Goal: Task Accomplishment & Management: Manage account settings

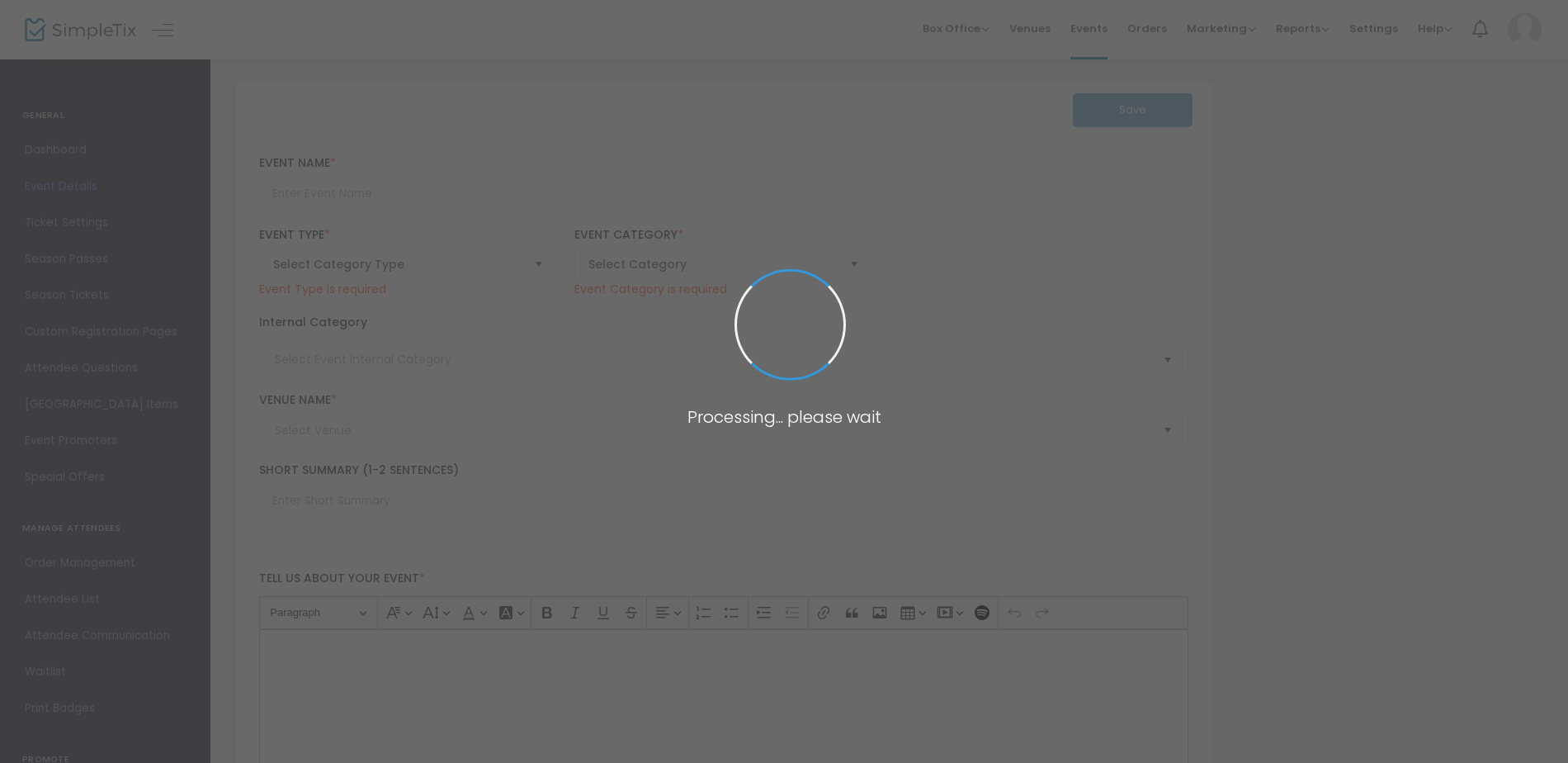
type input "[PERSON_NAME]'s 12th annual Pink & Black Survivor Celebration"
type textarea "[PERSON_NAME]'s 12th Annual Pink & Black Survivor Celebration Join Us for a Nig…"
type input "Buy Tickets"
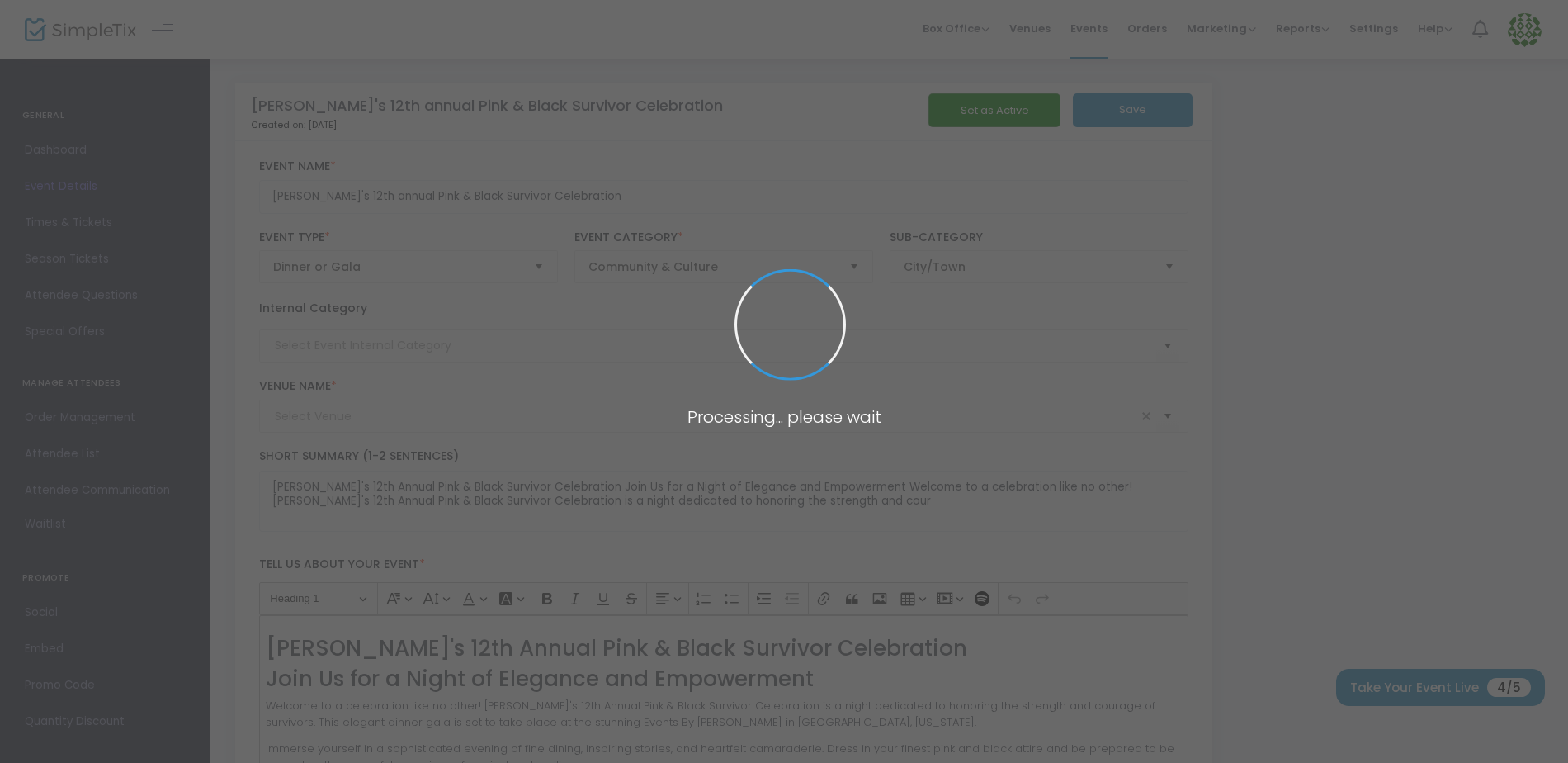
type input "Events By [PERSON_NAME]"
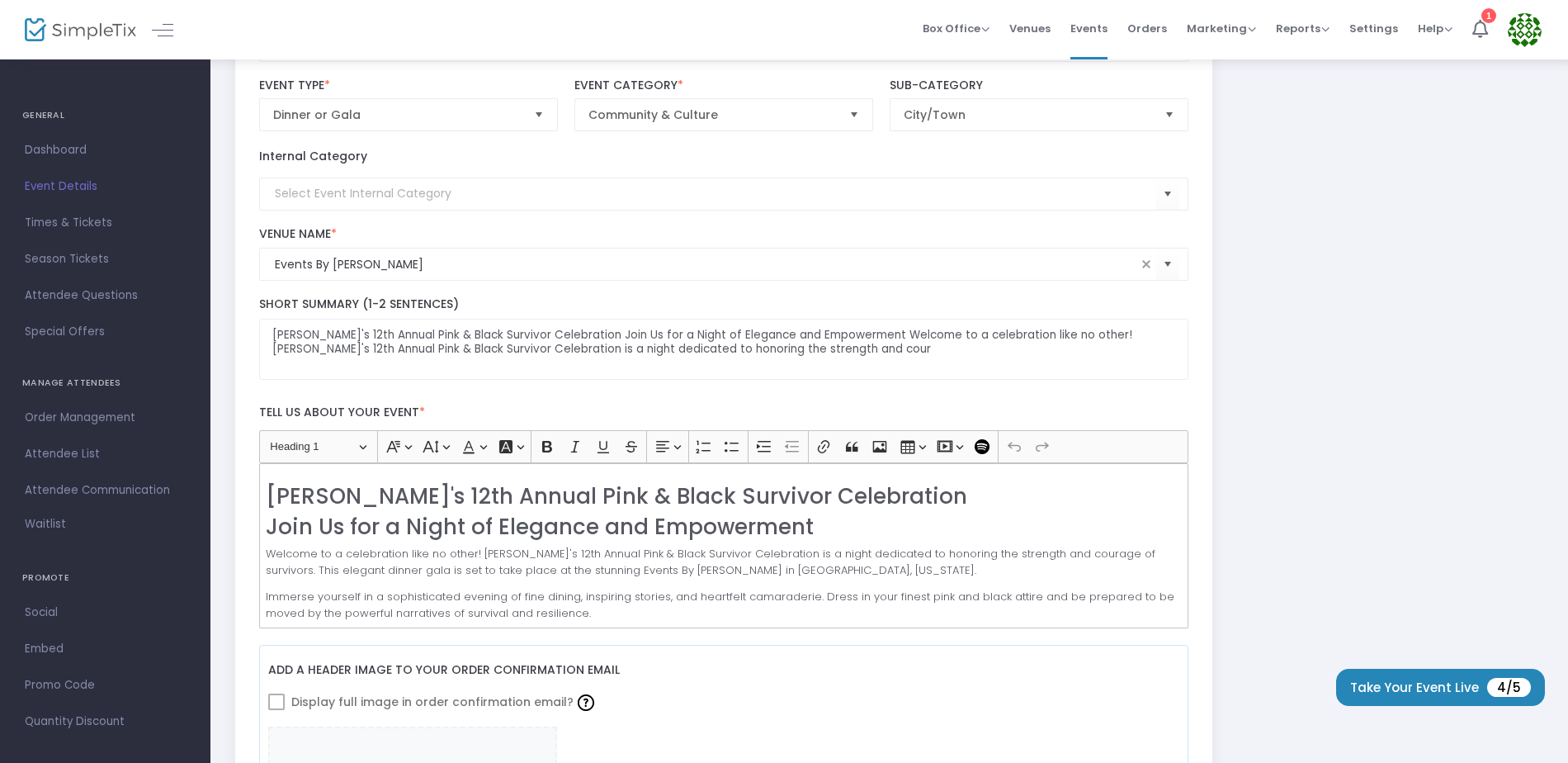
scroll to position [165, 0]
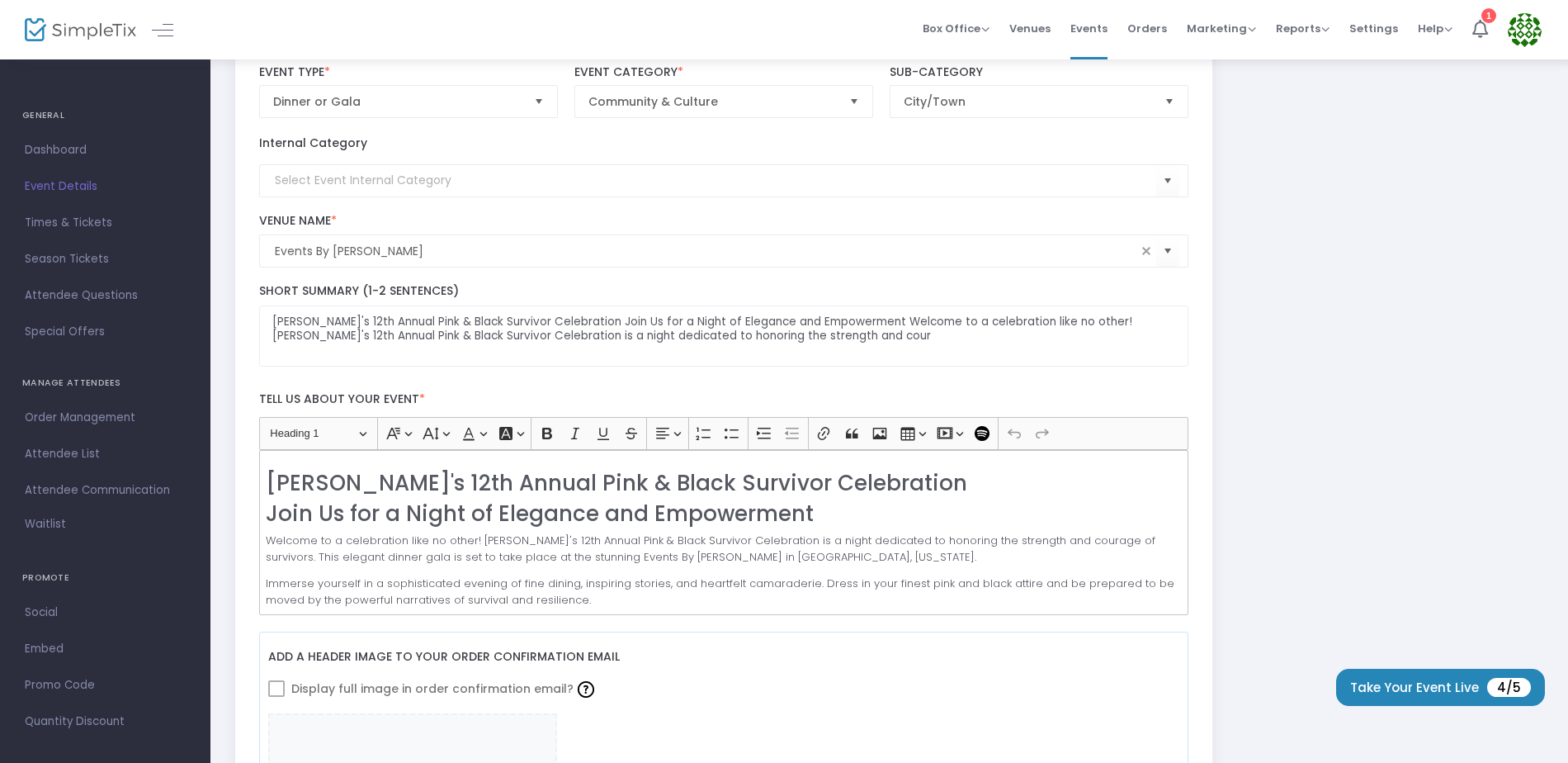
click at [268, 250] on kendo-searchbar "Events By [PERSON_NAME]" at bounding box center [703, 251] width 869 height 17
click at [275, 251] on input "Events By [PERSON_NAME]" at bounding box center [706, 251] width 862 height 17
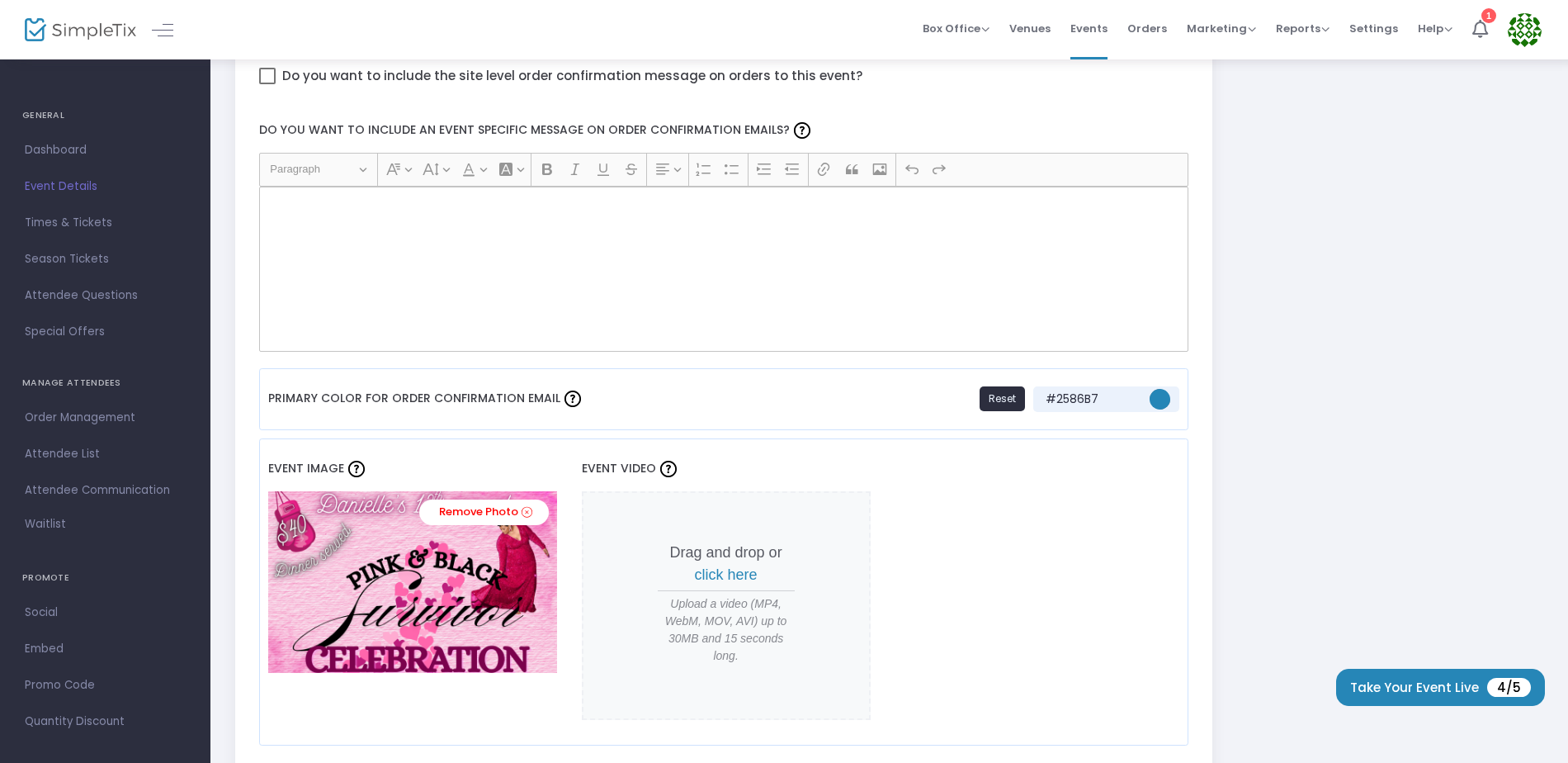
scroll to position [1015, 0]
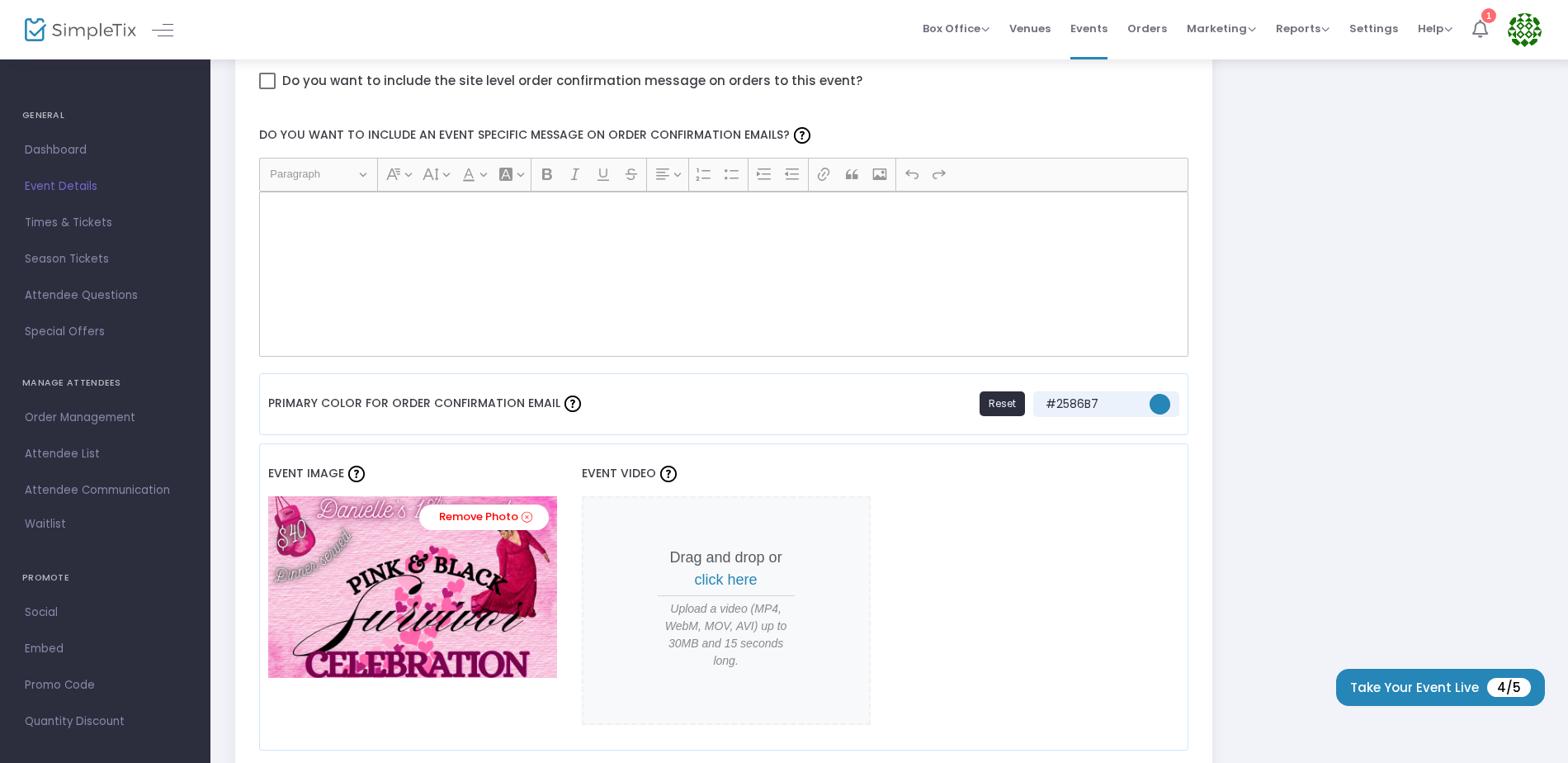
click at [1484, 28] on icon at bounding box center [1481, 28] width 16 height 18
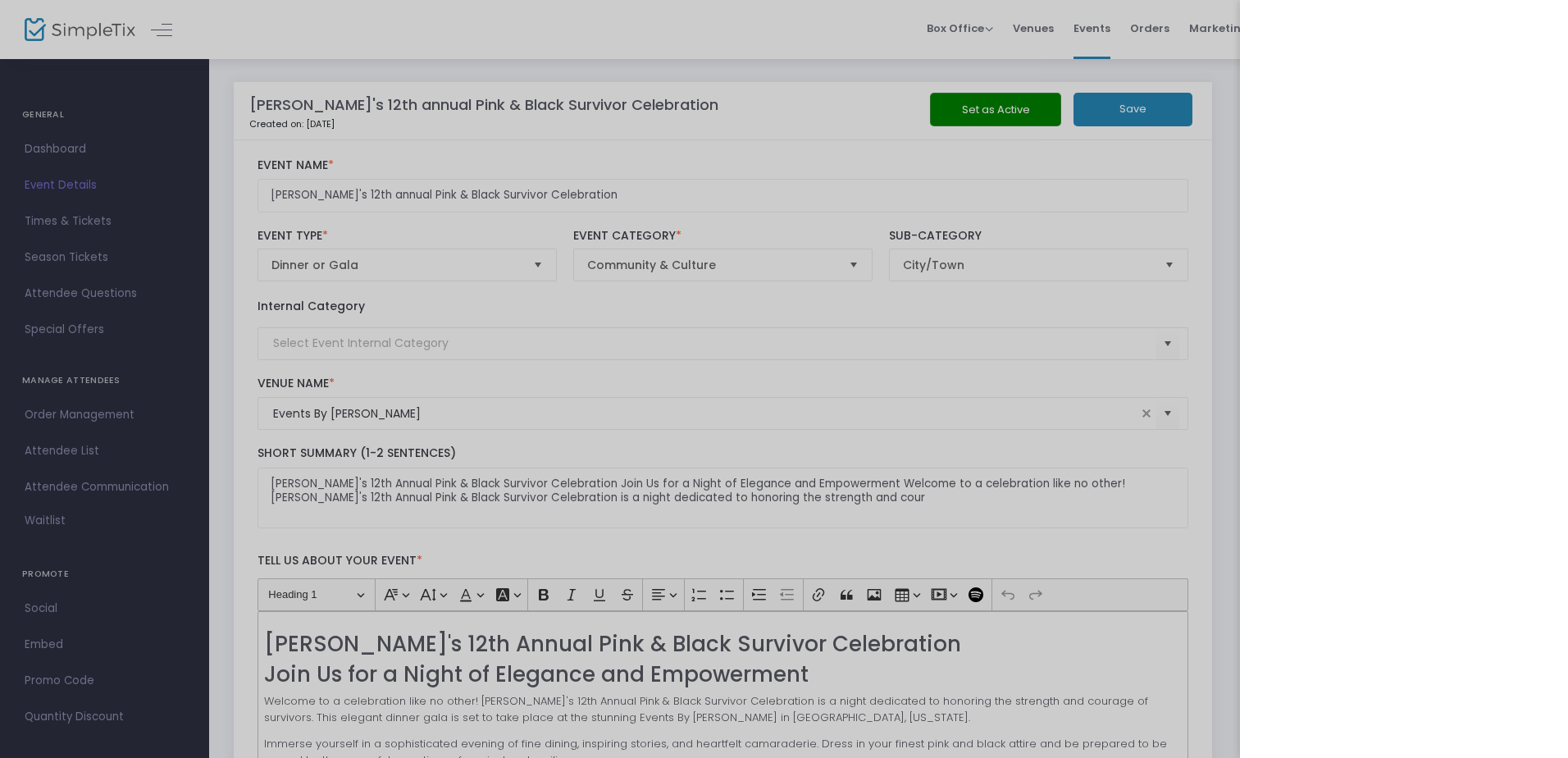
click at [1228, 181] on div at bounding box center [784, 379] width 1568 height 758
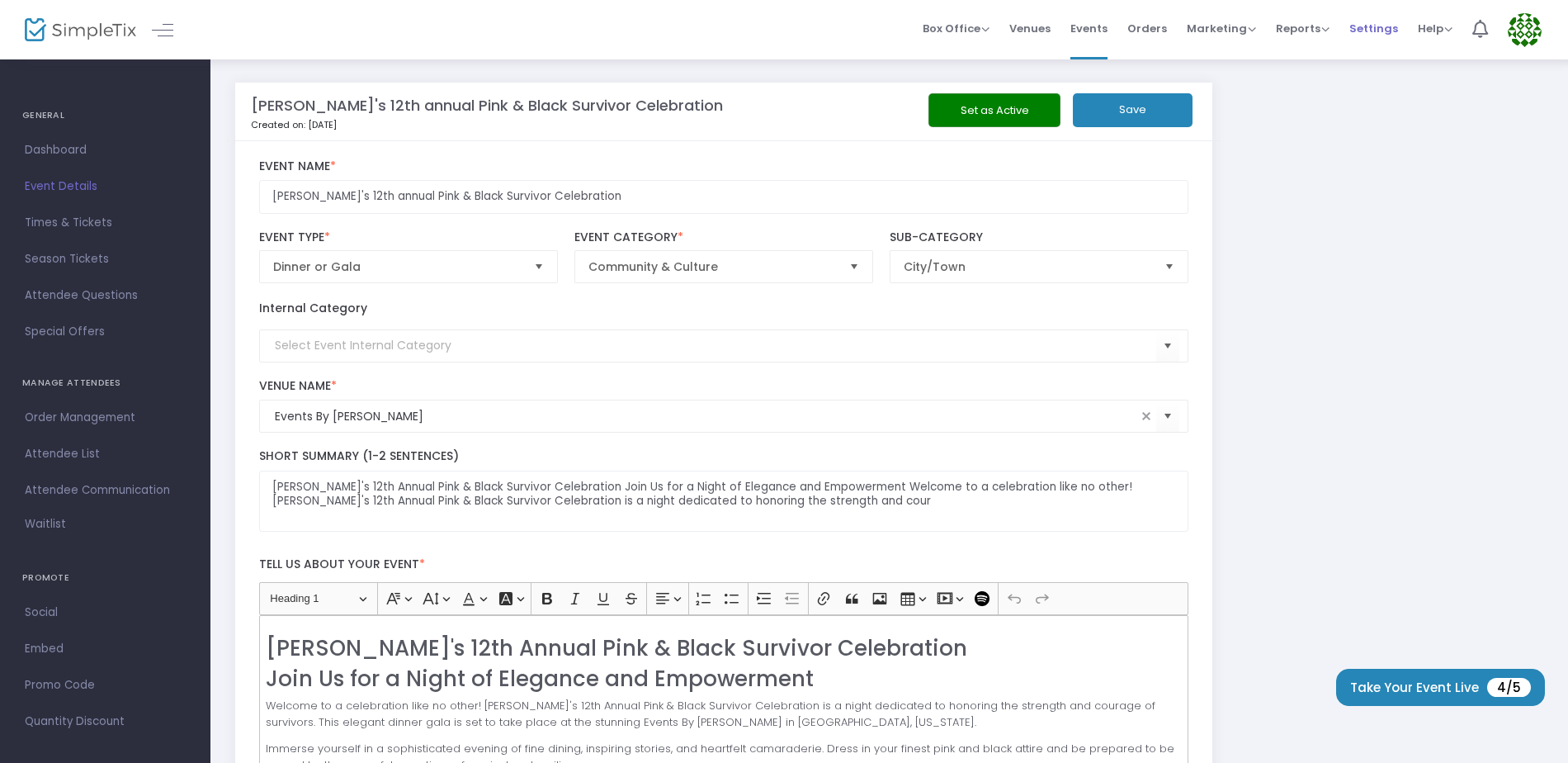
click at [1373, 28] on span "Settings" at bounding box center [1374, 28] width 48 height 42
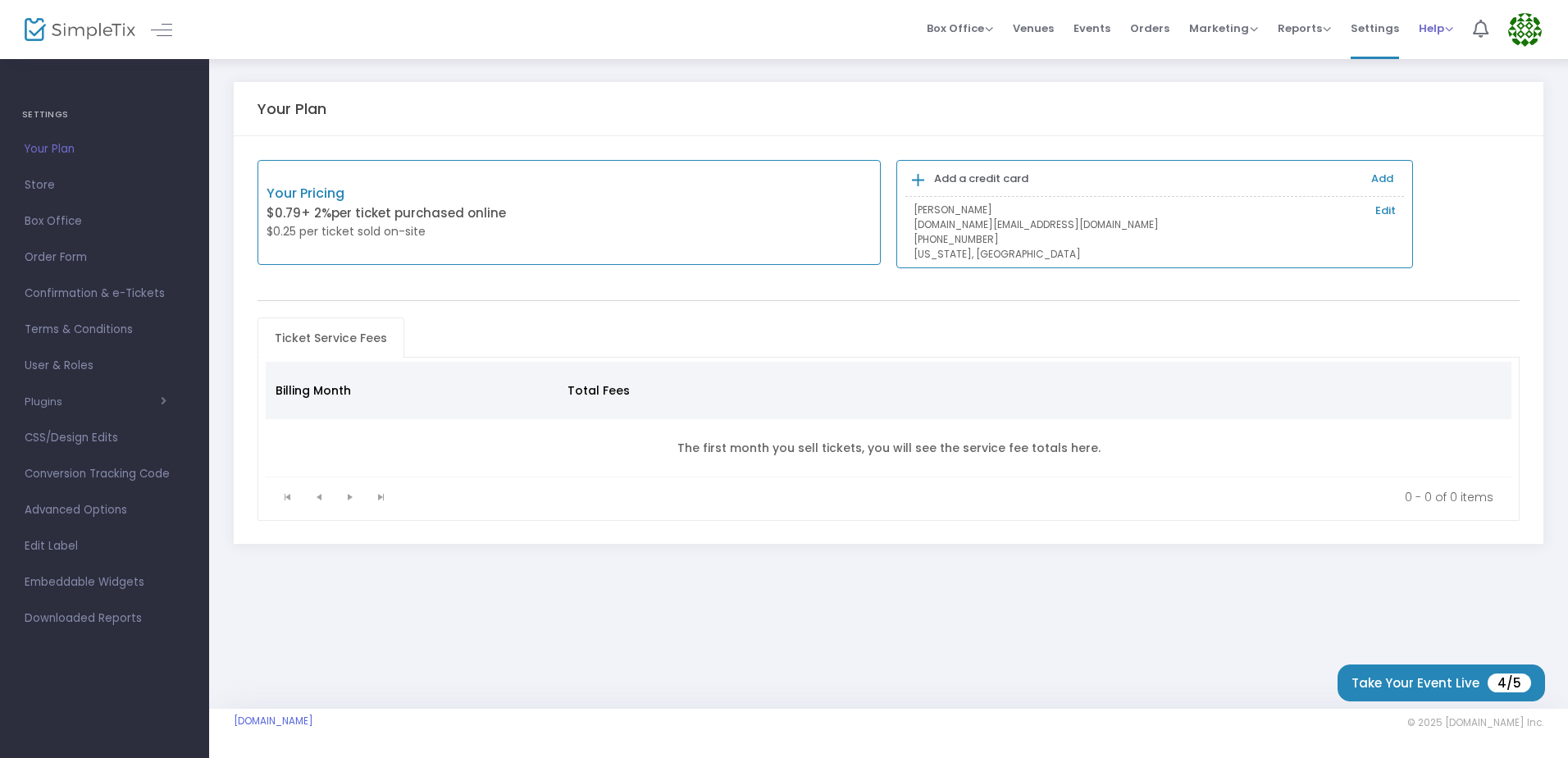
click at [1432, 21] on div "Help View Docs Contact Support" at bounding box center [1436, 28] width 35 height 16
click at [1432, 33] on span "Help" at bounding box center [1436, 28] width 35 height 16
click at [1298, 25] on span "Reports" at bounding box center [1304, 28] width 54 height 16
click at [1235, 32] on span "Marketing" at bounding box center [1223, 28] width 69 height 16
click at [1152, 27] on span "Orders" at bounding box center [1150, 28] width 40 height 41
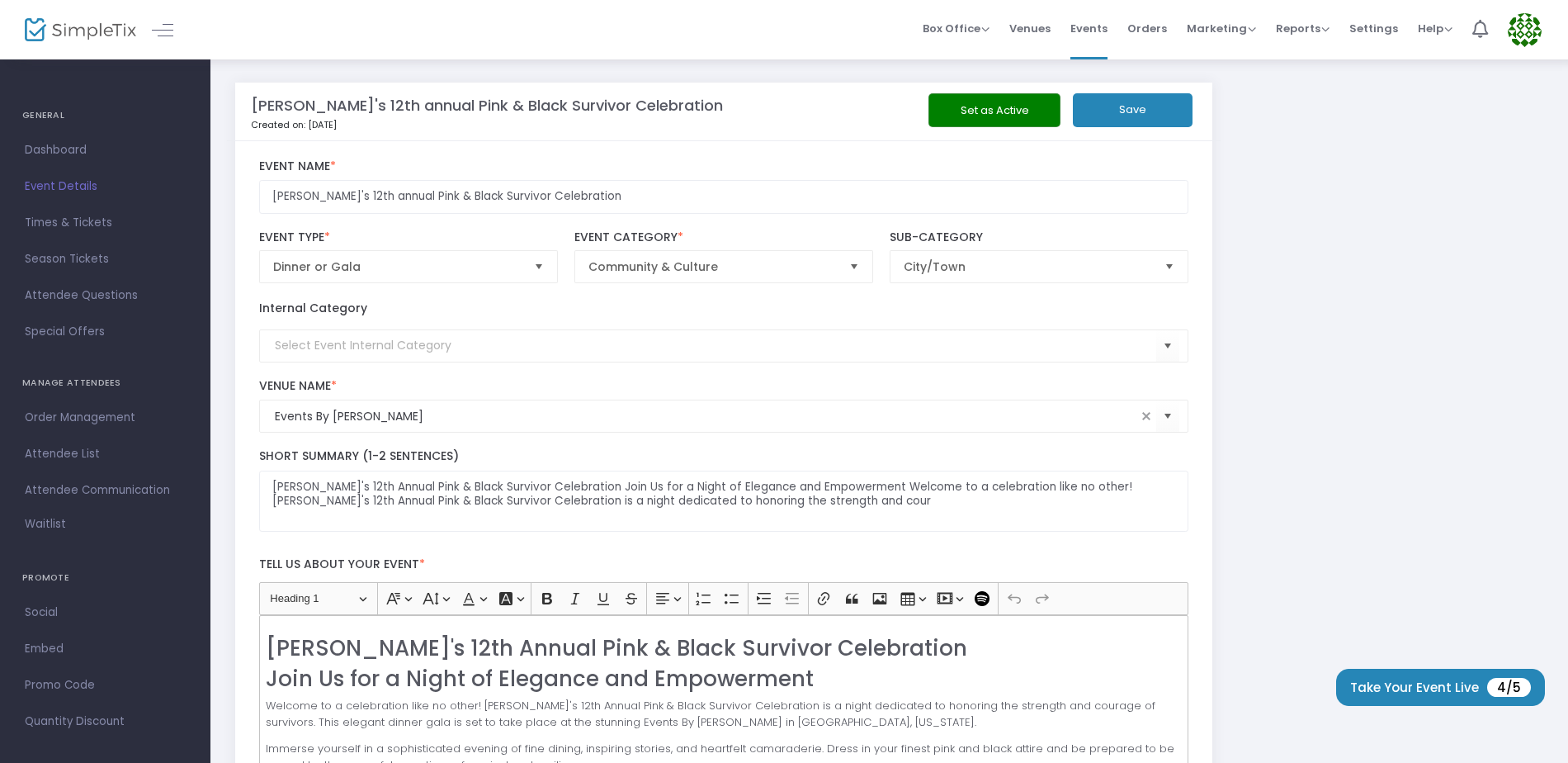
click at [1087, 100] on button "Save" at bounding box center [1133, 110] width 120 height 34
click at [270, 419] on kendo-searchbar "Events By [PERSON_NAME]" at bounding box center [703, 417] width 869 height 17
click at [271, 414] on kendo-searchbar "Events By [PERSON_NAME]" at bounding box center [703, 417] width 869 height 17
click at [269, 416] on kendo-searchbar "Events By [PERSON_NAME]" at bounding box center [703, 417] width 869 height 17
click at [269, 417] on kendo-searchbar "Events By [PERSON_NAME]" at bounding box center [703, 417] width 869 height 17
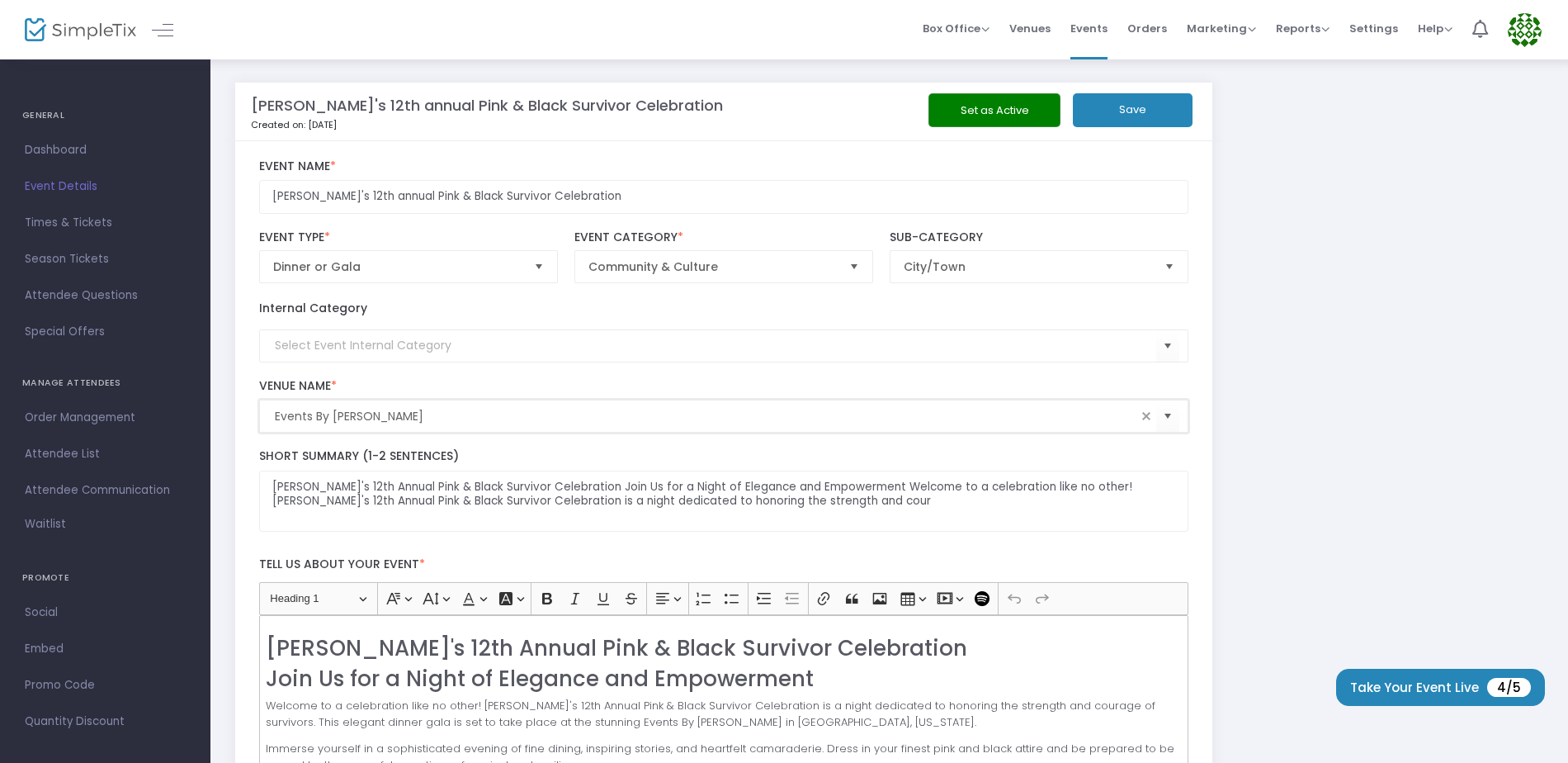
click at [275, 417] on input "Events By [PERSON_NAME]" at bounding box center [706, 417] width 862 height 17
click at [272, 417] on kendo-searchbar "Events By [PERSON_NAME]" at bounding box center [703, 417] width 869 height 17
click at [272, 415] on kendo-searchbar "Events By [PERSON_NAME]" at bounding box center [703, 417] width 869 height 17
click at [272, 417] on kendo-searchbar "Events By [PERSON_NAME]" at bounding box center [703, 417] width 869 height 17
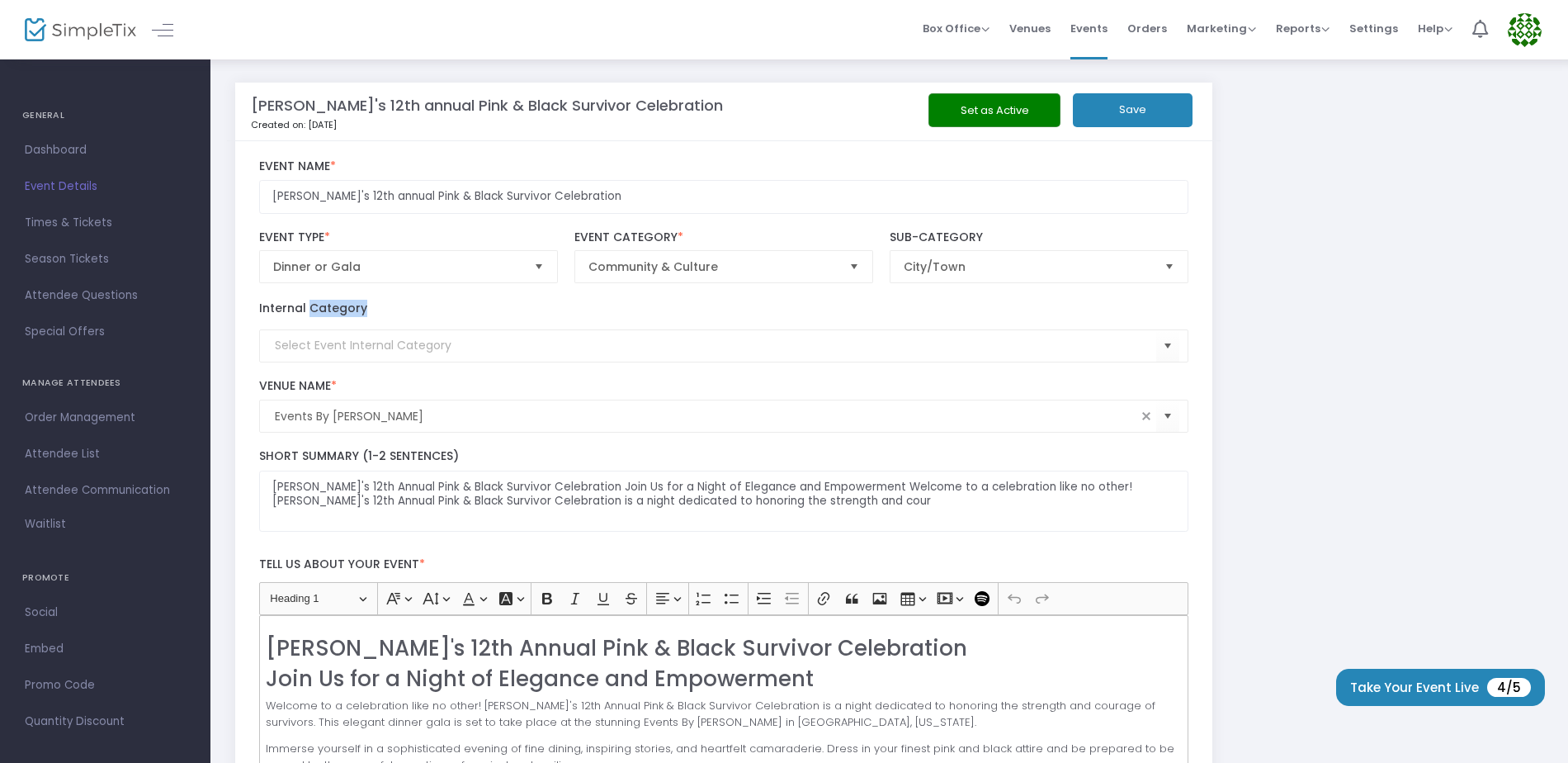
click at [272, 417] on kendo-searchbar "Events By [PERSON_NAME]" at bounding box center [703, 417] width 869 height 17
click at [277, 417] on input "Events By [PERSON_NAME]" at bounding box center [706, 417] width 862 height 17
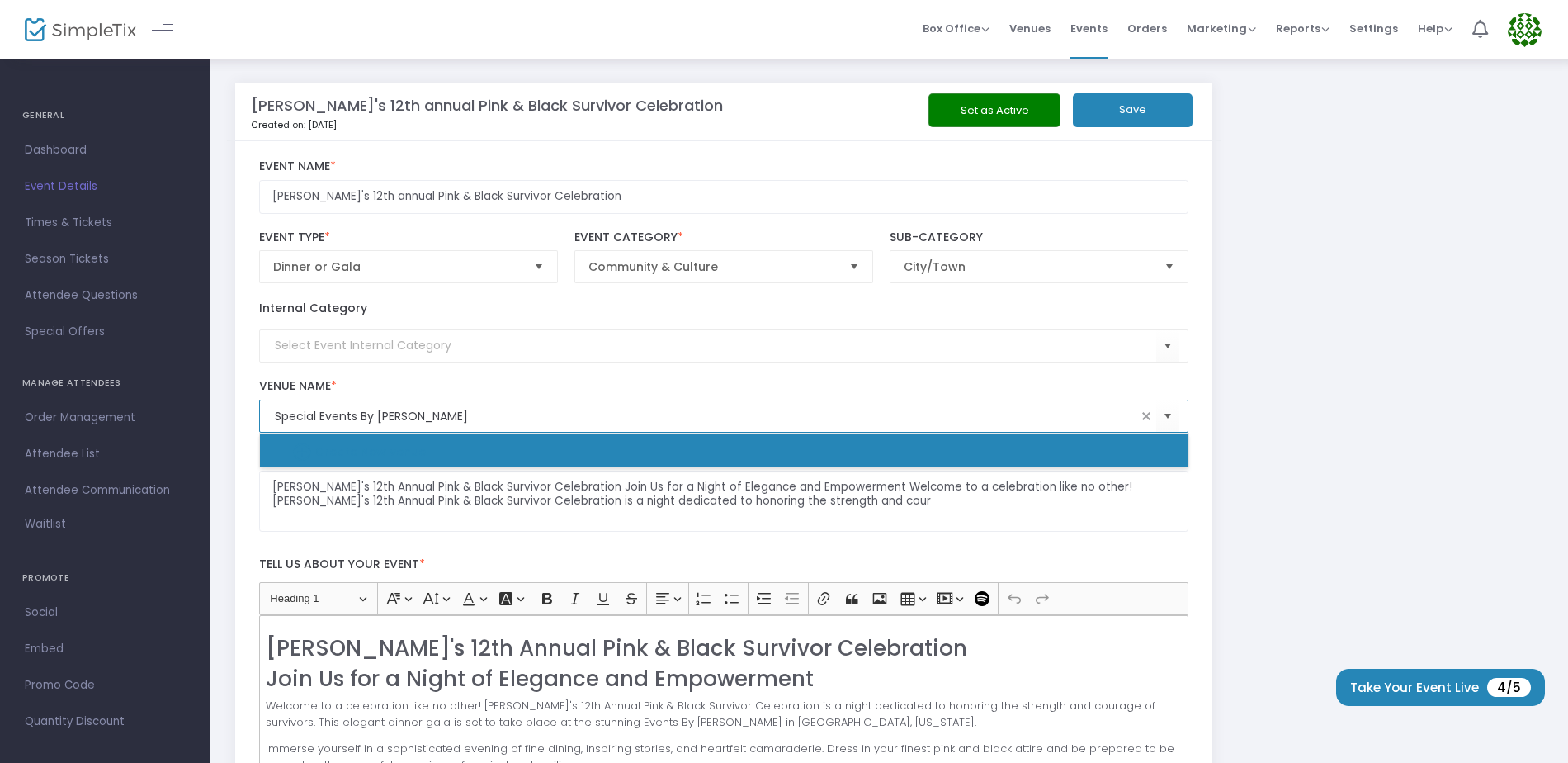
type input "Special Events By Shelia"
click at [1153, 109] on span "Set as Active Save" at bounding box center [1040, 110] width 300 height 34
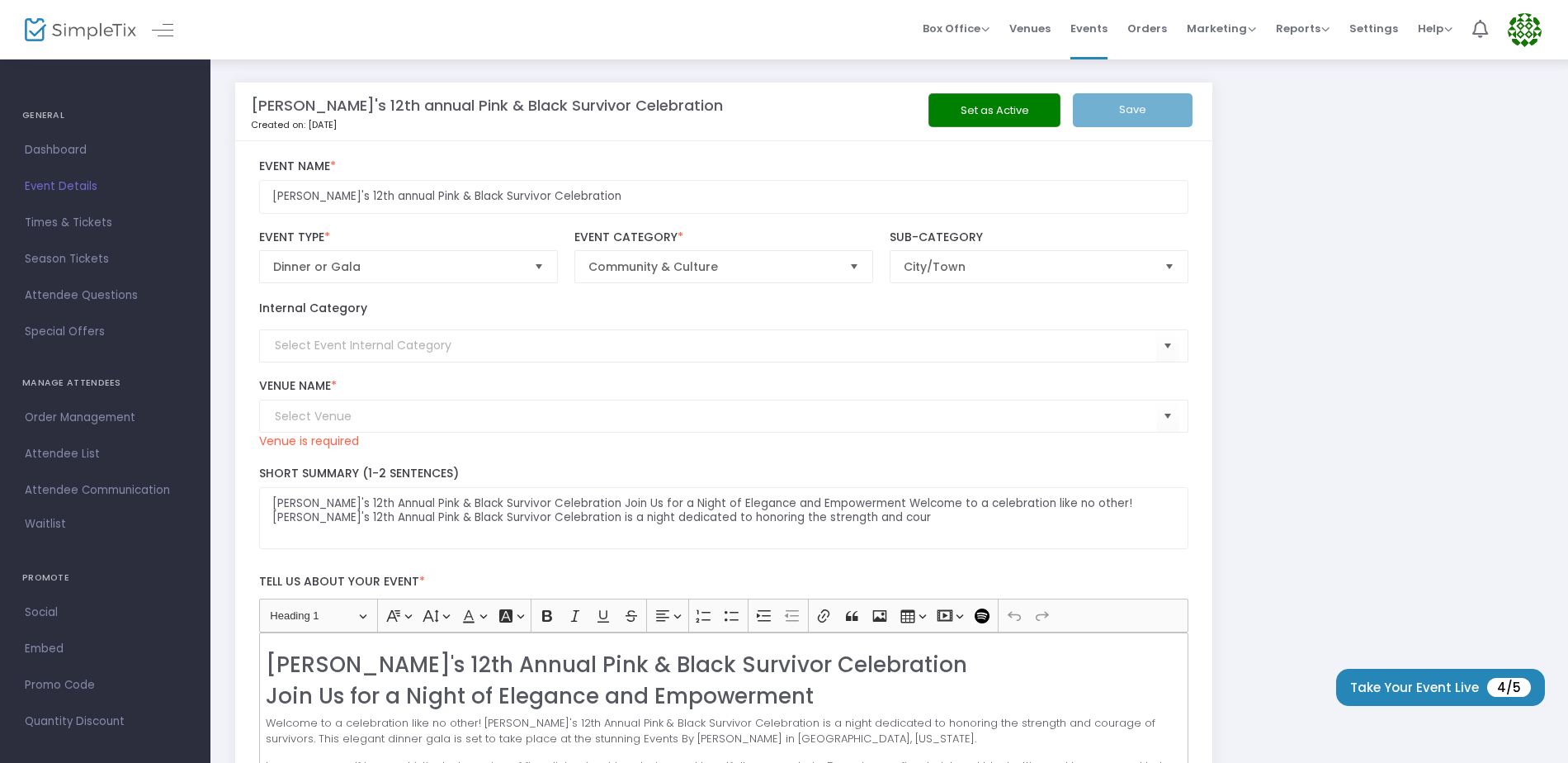
click at [366, 406] on kendo-combobox at bounding box center [724, 416] width 931 height 33
click at [360, 418] on input at bounding box center [716, 417] width 882 height 17
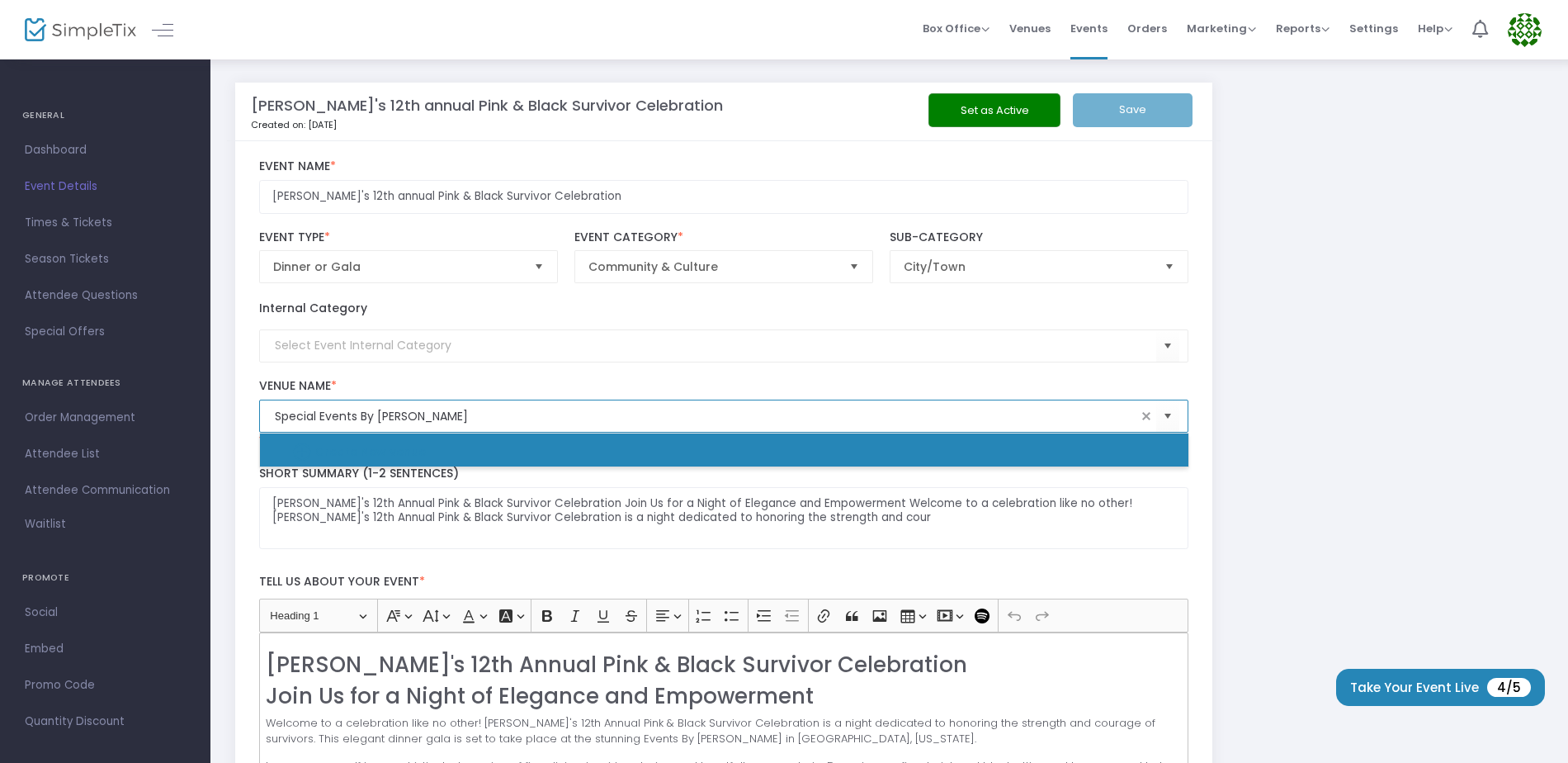
type input "Special Events By Sheila"
click at [437, 378] on div "Venue Name * Venue is required" at bounding box center [724, 415] width 946 height 87
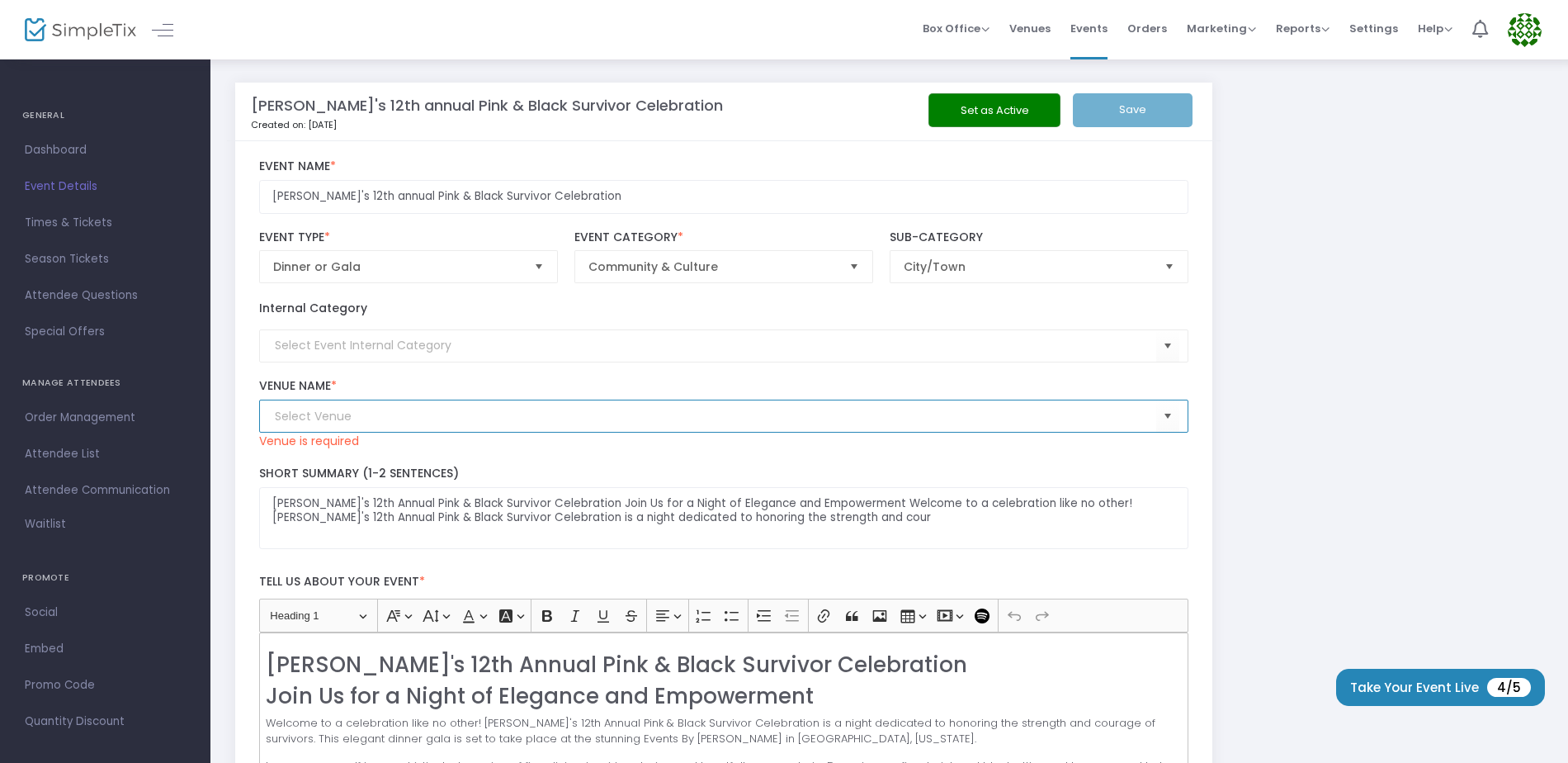
click at [367, 407] on kendo-combobox at bounding box center [724, 416] width 931 height 33
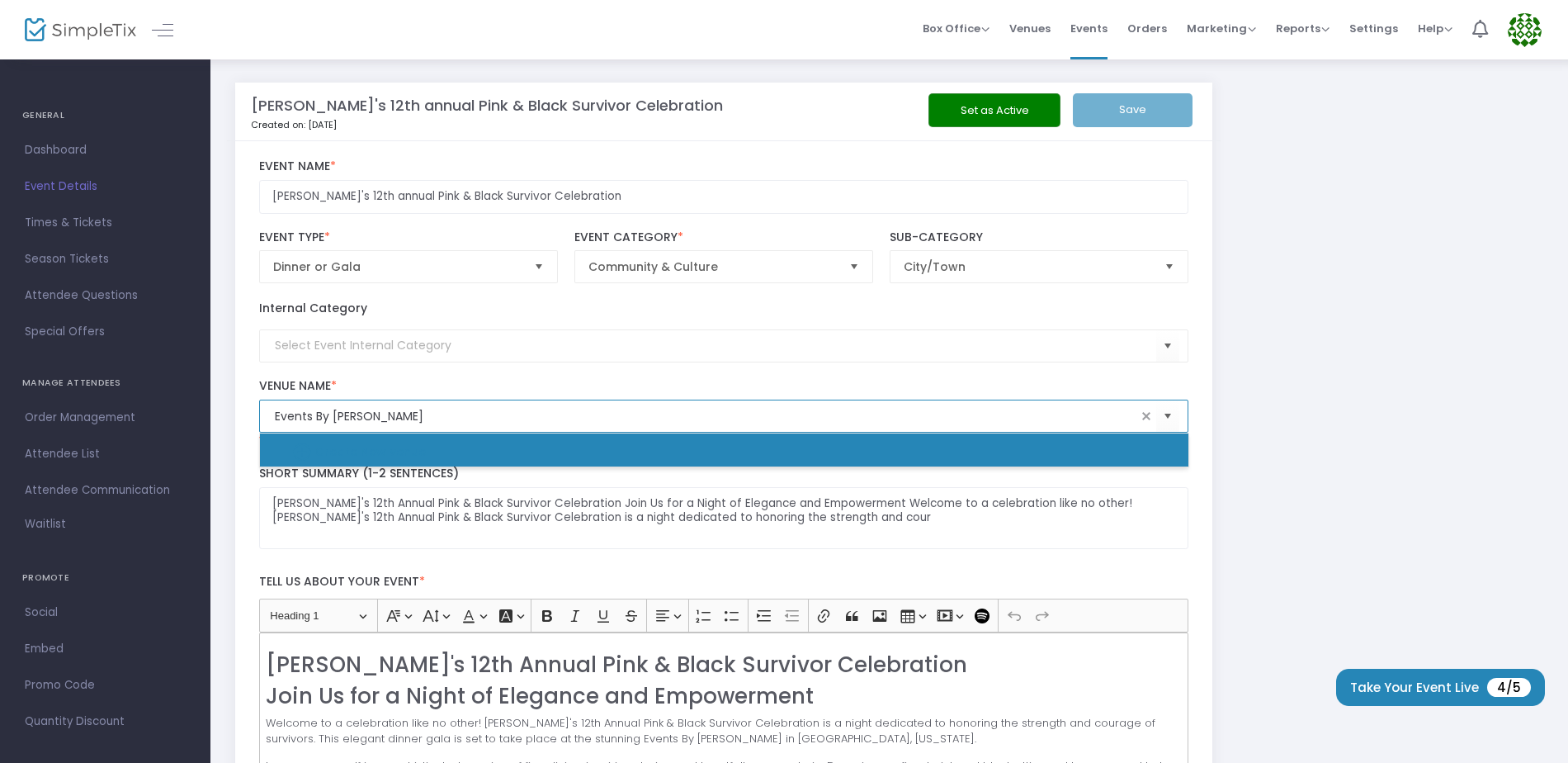
type input "Events By Sheila"
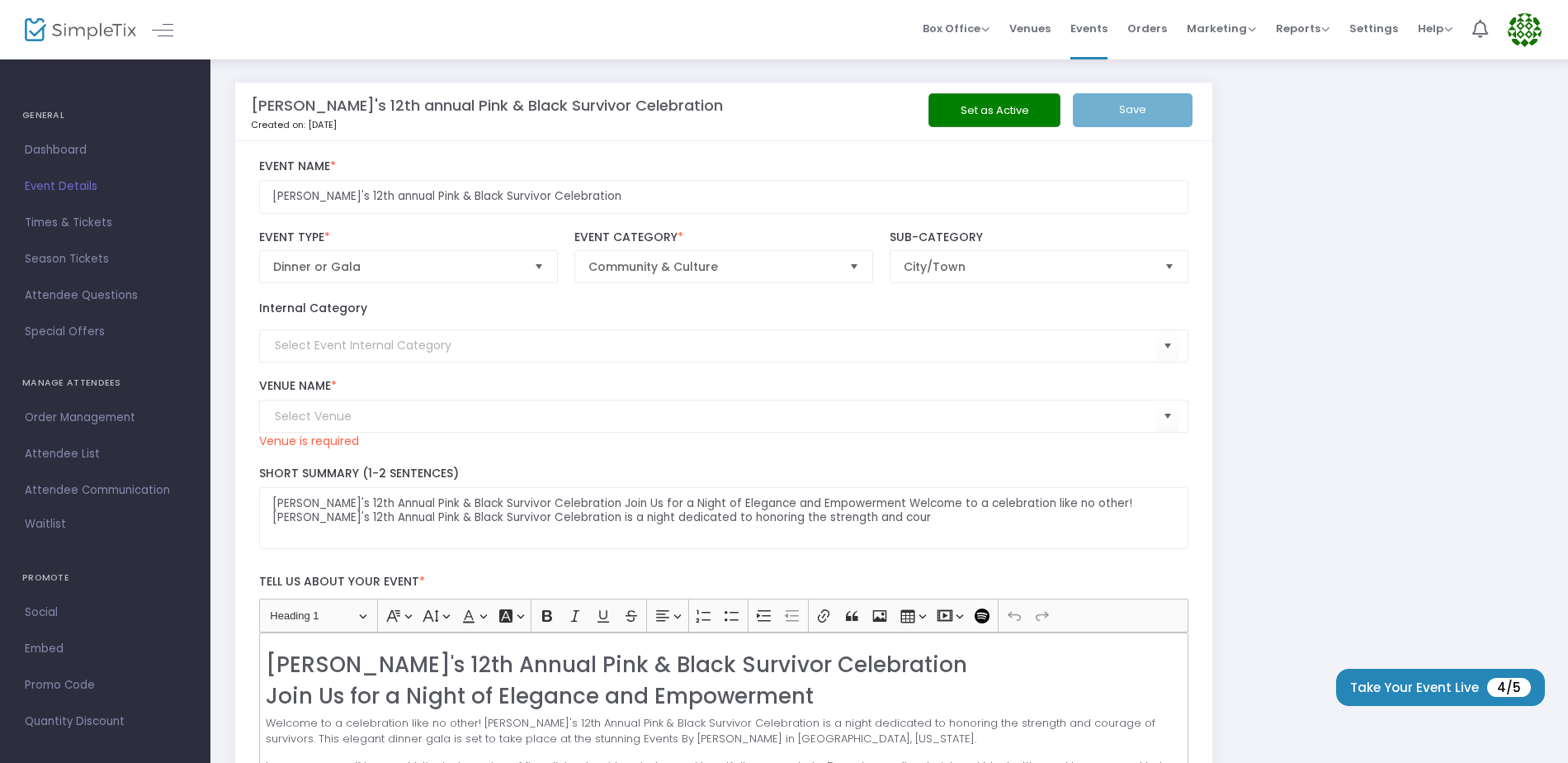
click at [531, 379] on label "Venue Name *" at bounding box center [724, 386] width 931 height 15
click at [365, 417] on input at bounding box center [716, 417] width 882 height 17
click at [1165, 411] on span "Select" at bounding box center [1168, 417] width 28 height 28
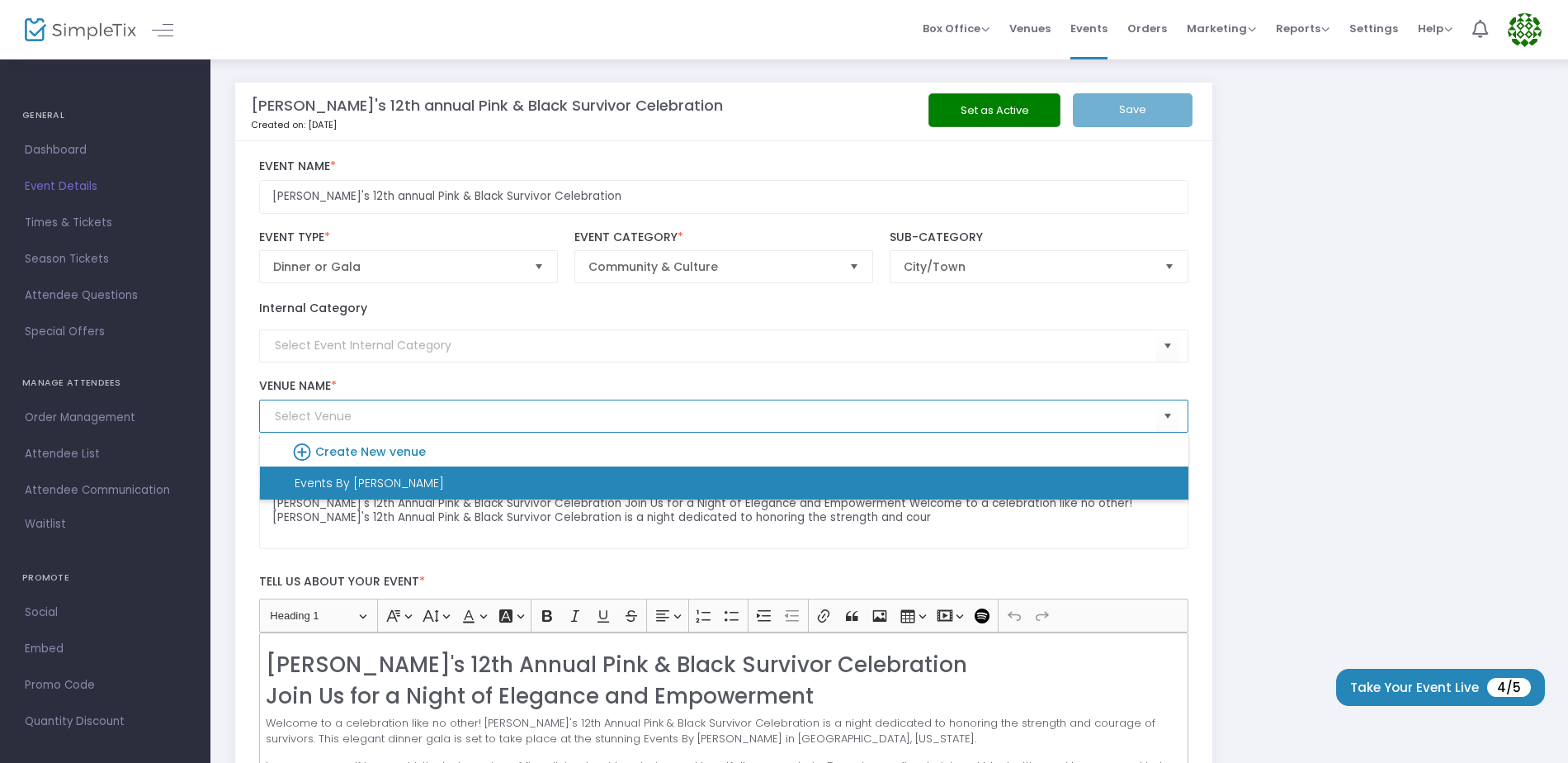
click at [389, 482] on li "Events By [PERSON_NAME]" at bounding box center [724, 483] width 929 height 33
type input "Events By [PERSON_NAME]"
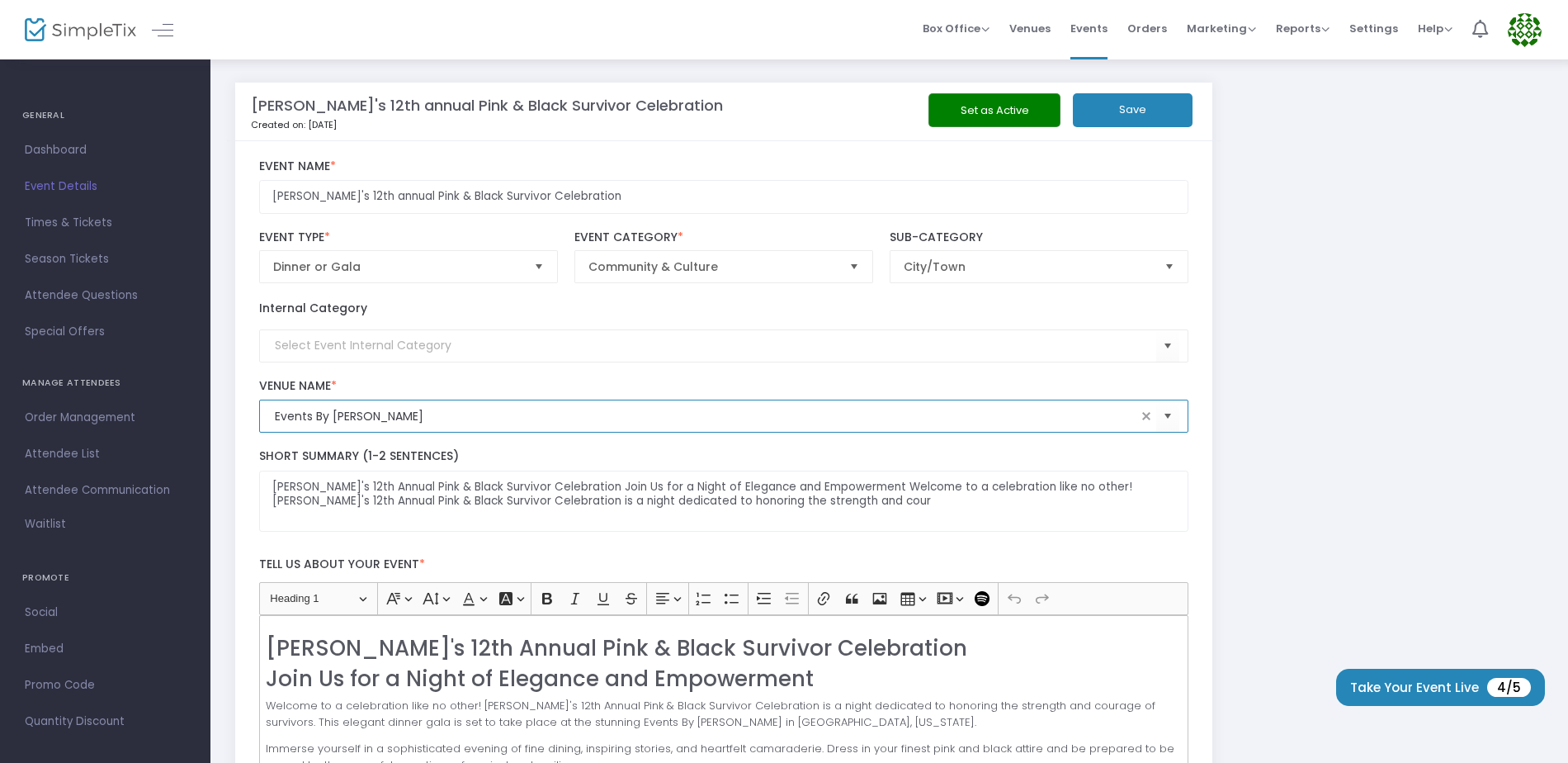
click at [519, 457] on label "Short Summary (1-2 Sentences)" at bounding box center [724, 456] width 931 height 15
click at [1129, 97] on button "Save" at bounding box center [1133, 110] width 120 height 34
click at [1126, 111] on button "Save" at bounding box center [1133, 110] width 120 height 34
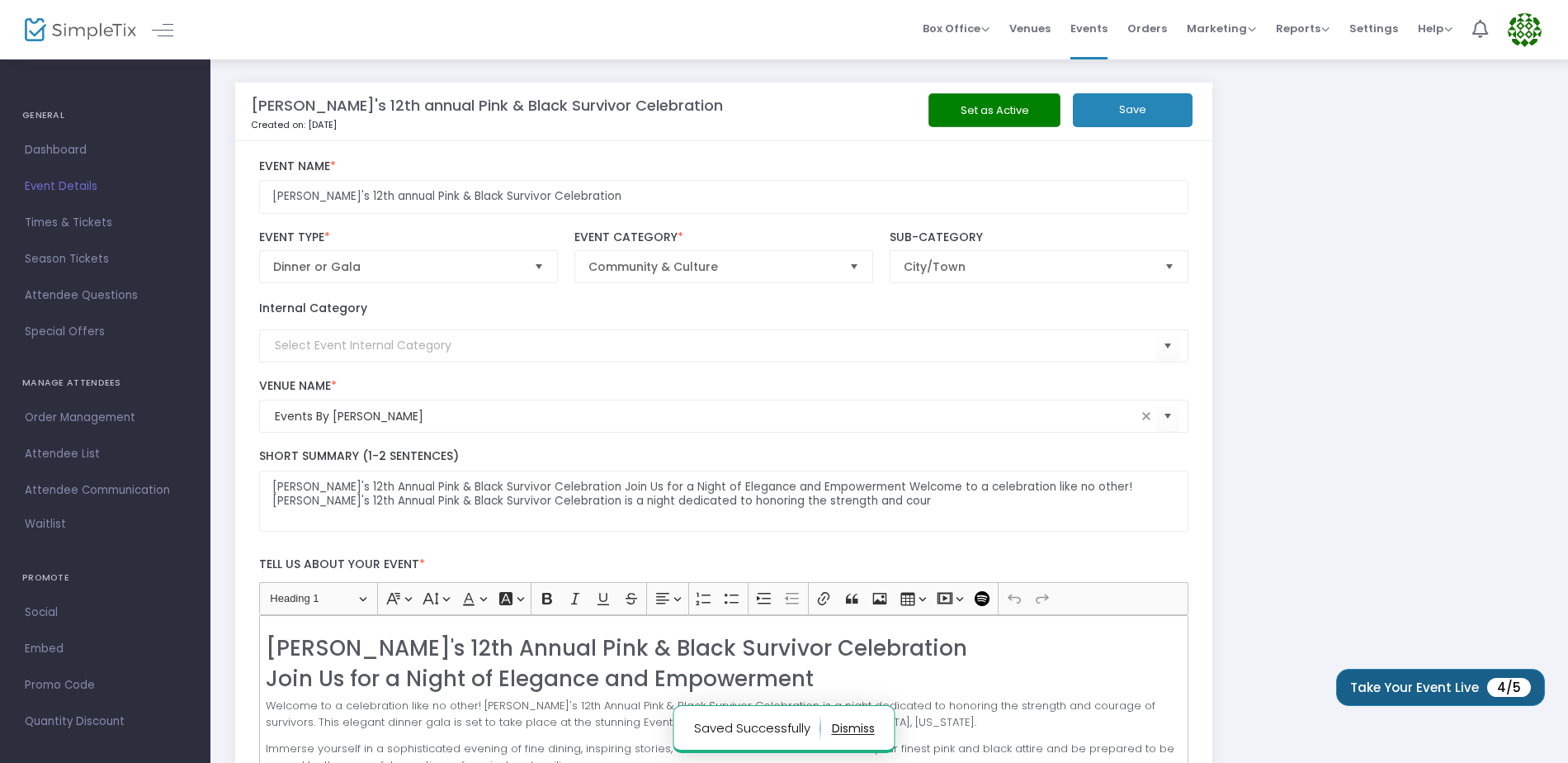
click at [1446, 682] on button "Take Your Event Live 4/5" at bounding box center [1441, 687] width 209 height 37
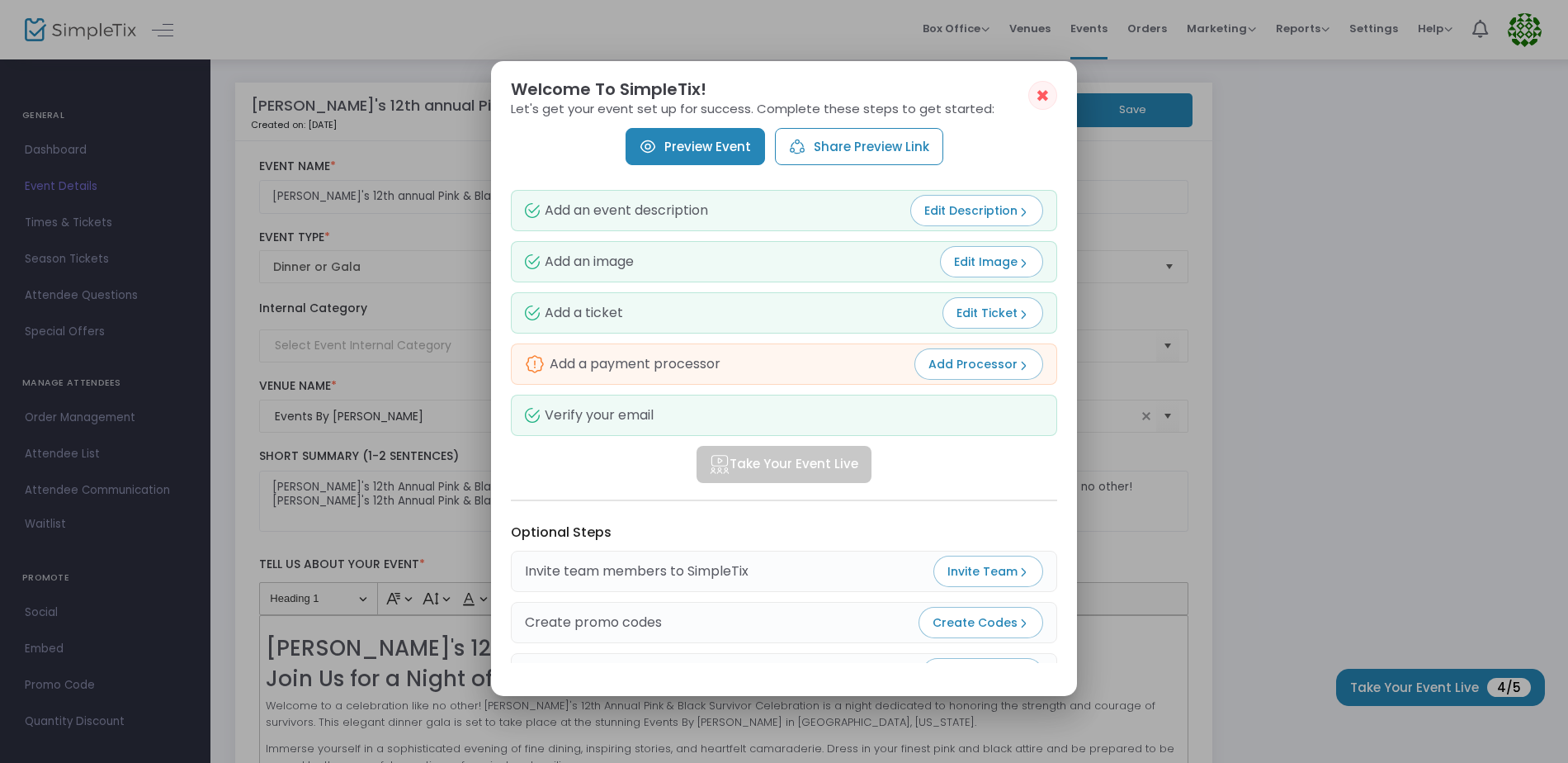
click at [983, 361] on span "Add Processor" at bounding box center [979, 363] width 101 height 16
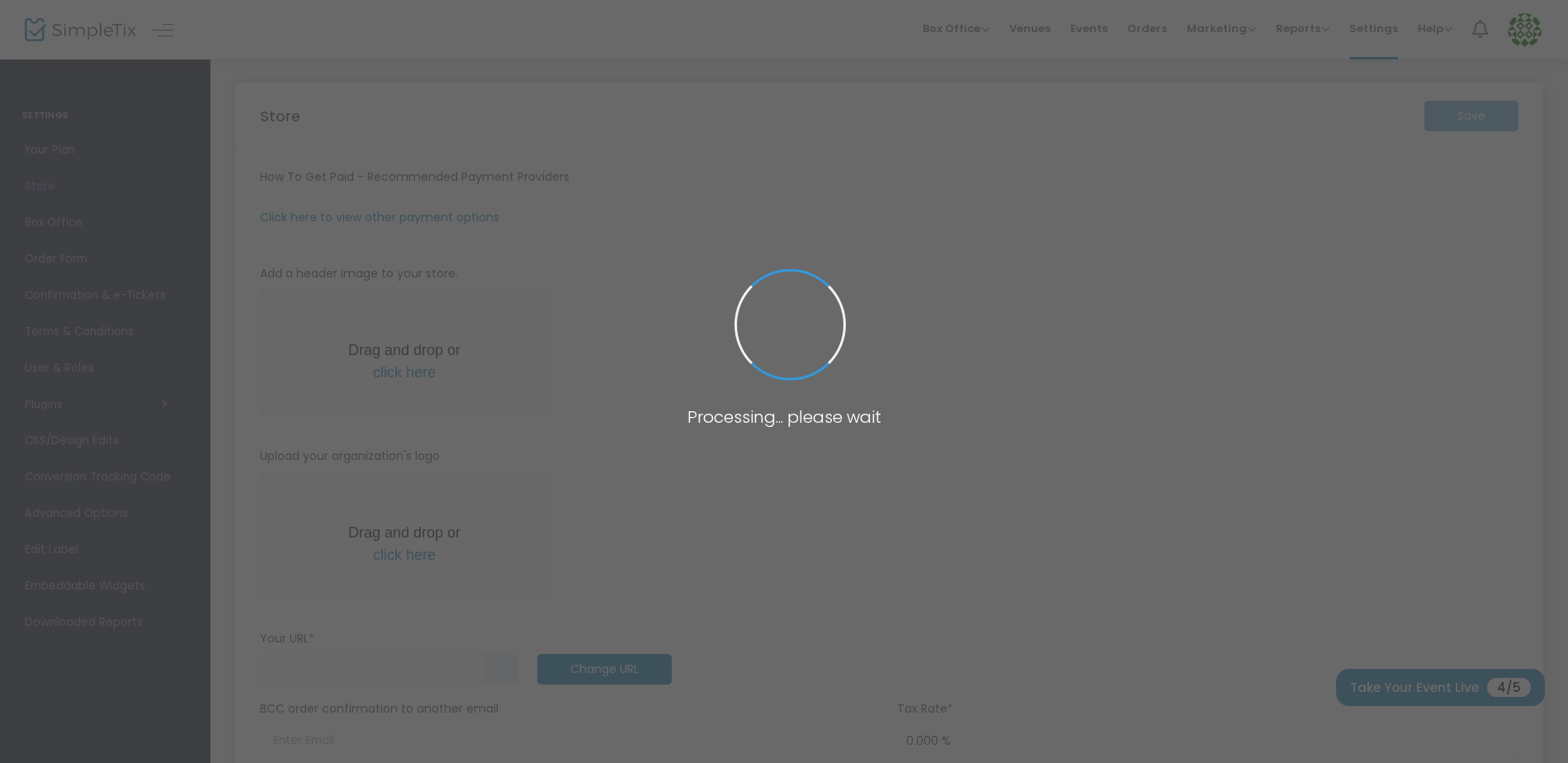
type input "https://KrazyKakesbyDanielle73"
radio input "false"
radio input "true"
type input "KrazyKakes by Danielle"
type input "7067506806"
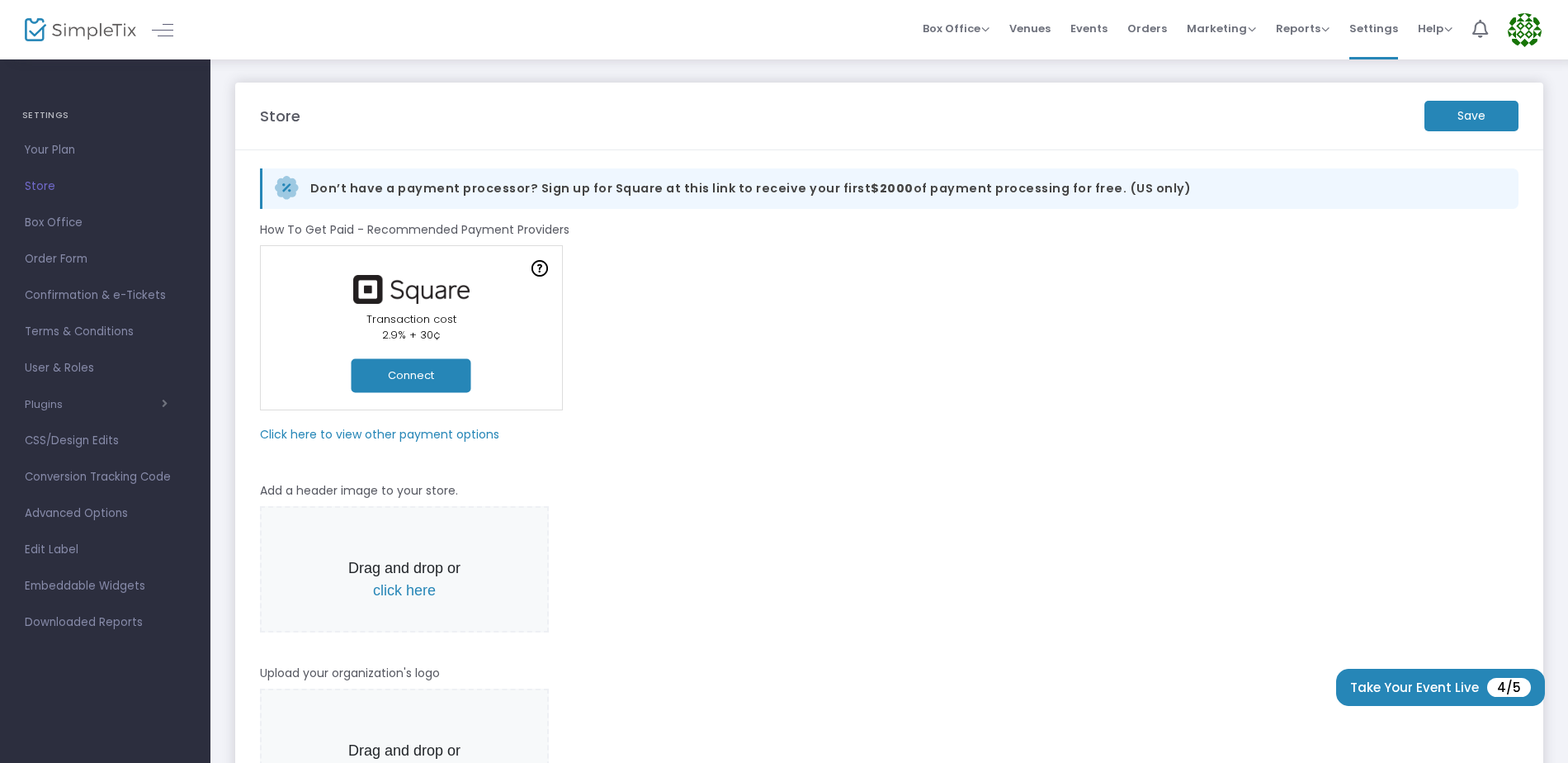
click at [411, 370] on button "Connect" at bounding box center [412, 376] width 120 height 34
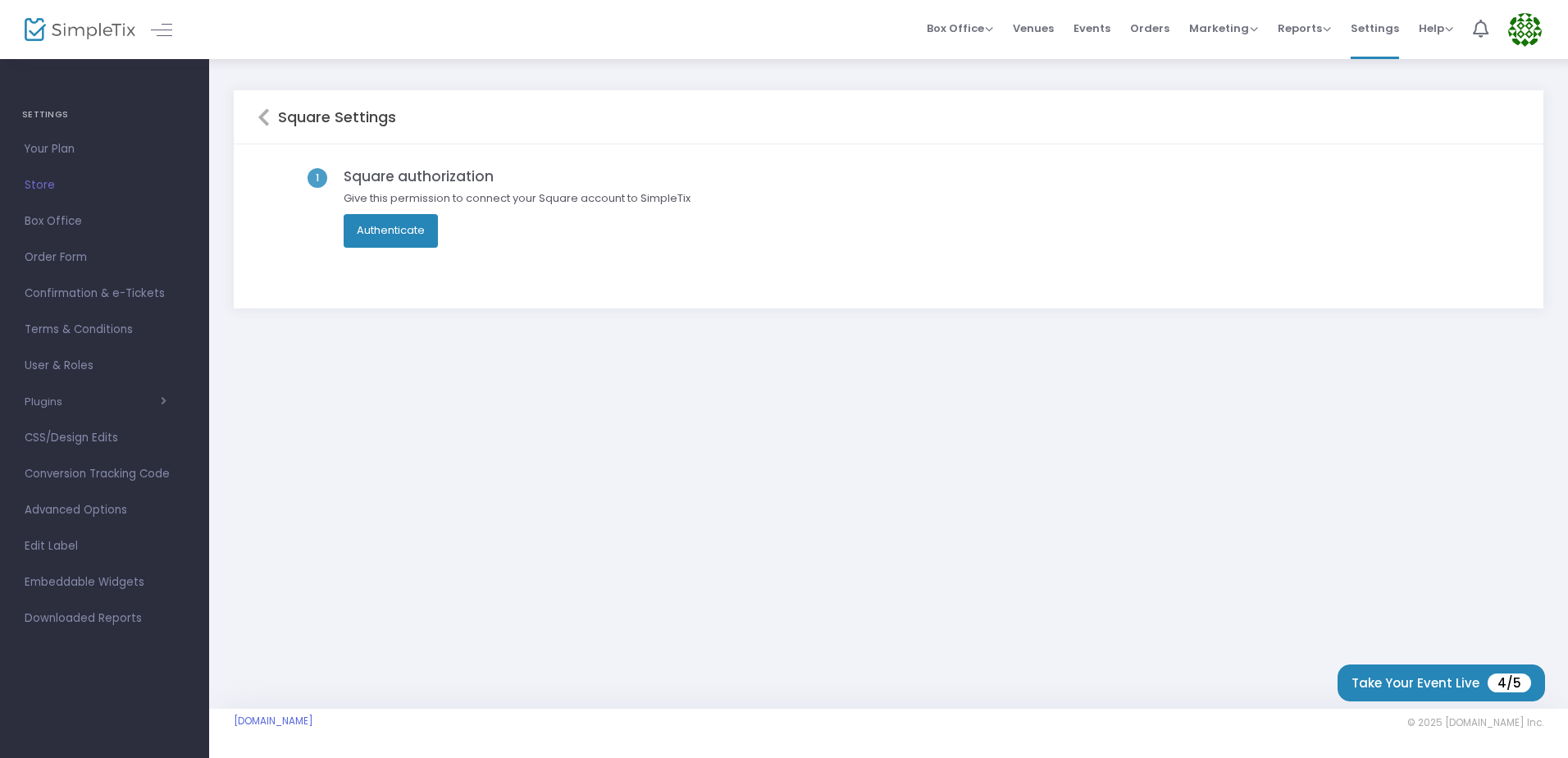
click at [414, 228] on button "Authenticate" at bounding box center [391, 230] width 94 height 33
